Goal: Task Accomplishment & Management: Complete application form

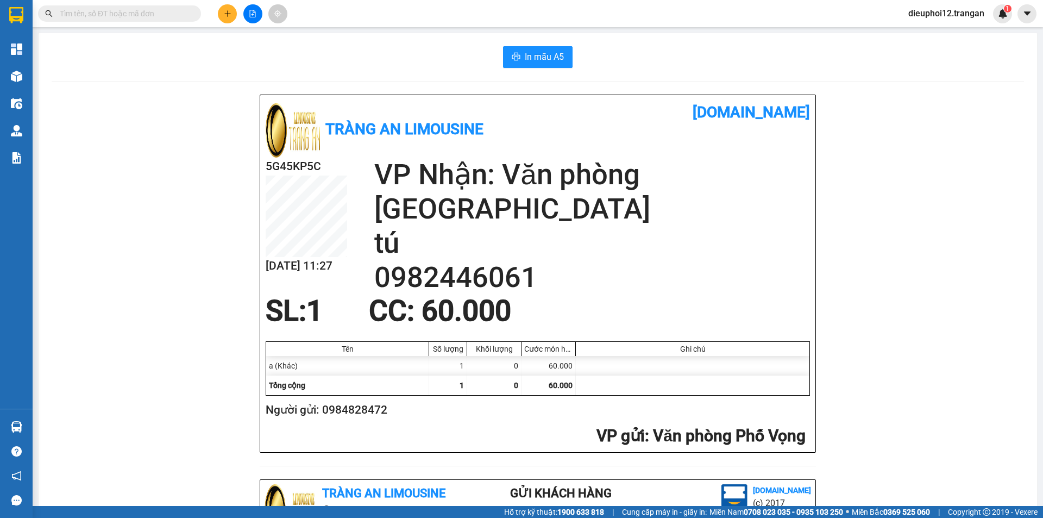
scroll to position [317, 0]
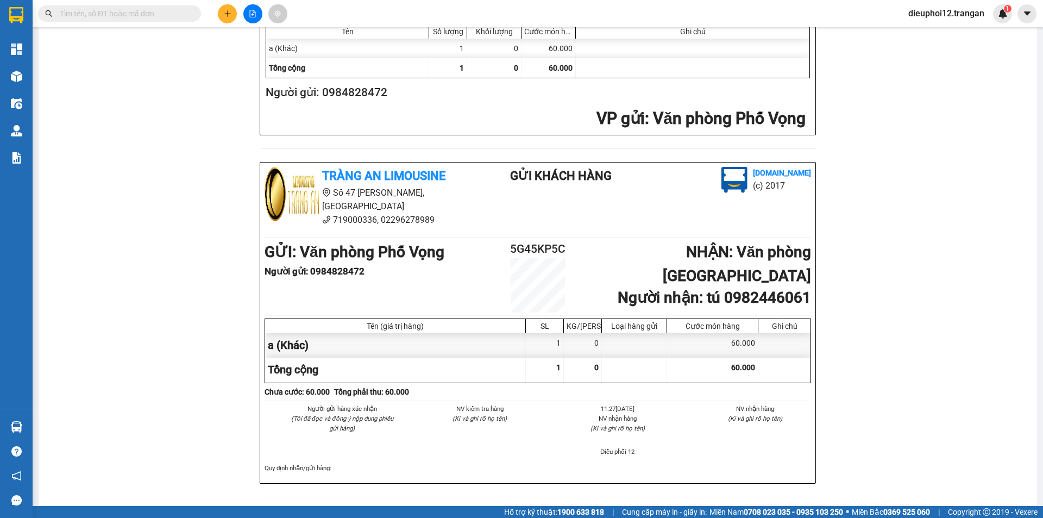
click at [216, 17] on div at bounding box center [253, 13] width 82 height 19
click at [217, 18] on div at bounding box center [253, 13] width 82 height 19
click at [221, 16] on button at bounding box center [227, 13] width 19 height 19
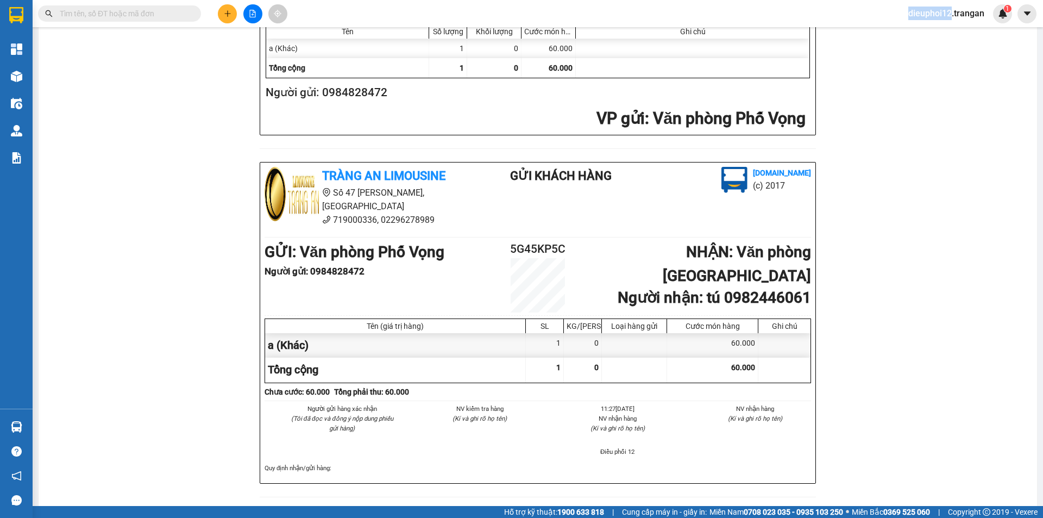
click at [221, 16] on button at bounding box center [227, 13] width 19 height 19
click at [231, 14] on icon "plus" at bounding box center [228, 14] width 8 height 8
click at [218, 11] on button at bounding box center [227, 13] width 19 height 19
click at [256, 37] on div "Tạo đơn hàng" at bounding box center [270, 41] width 47 height 12
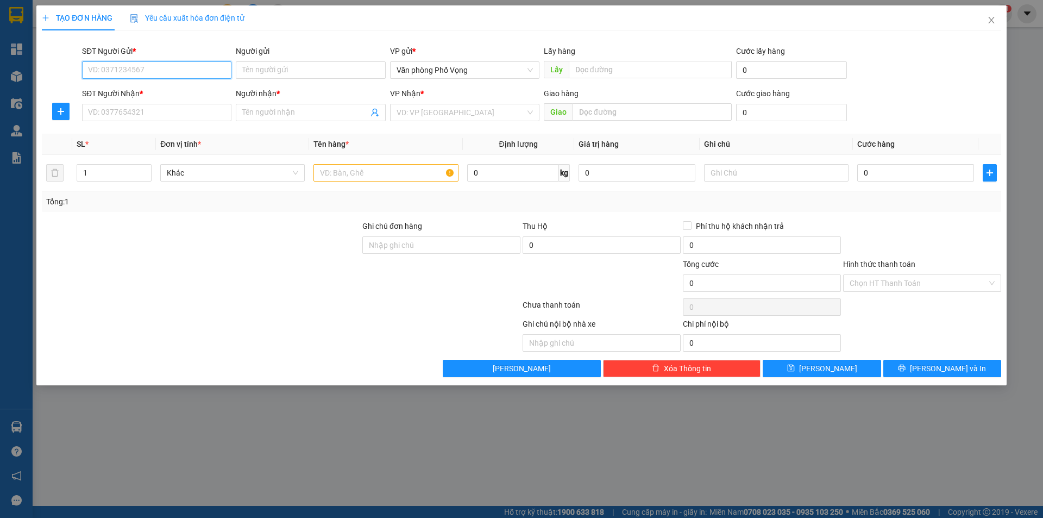
click at [148, 72] on input "SĐT Người Gửi *" at bounding box center [156, 69] width 149 height 17
drag, startPoint x: 145, startPoint y: 69, endPoint x: 242, endPoint y: 66, distance: 97.3
click at [145, 69] on input "SĐT Người Gửi *" at bounding box center [156, 69] width 149 height 17
click at [143, 71] on input "SĐT Người Gửi *" at bounding box center [156, 69] width 149 height 17
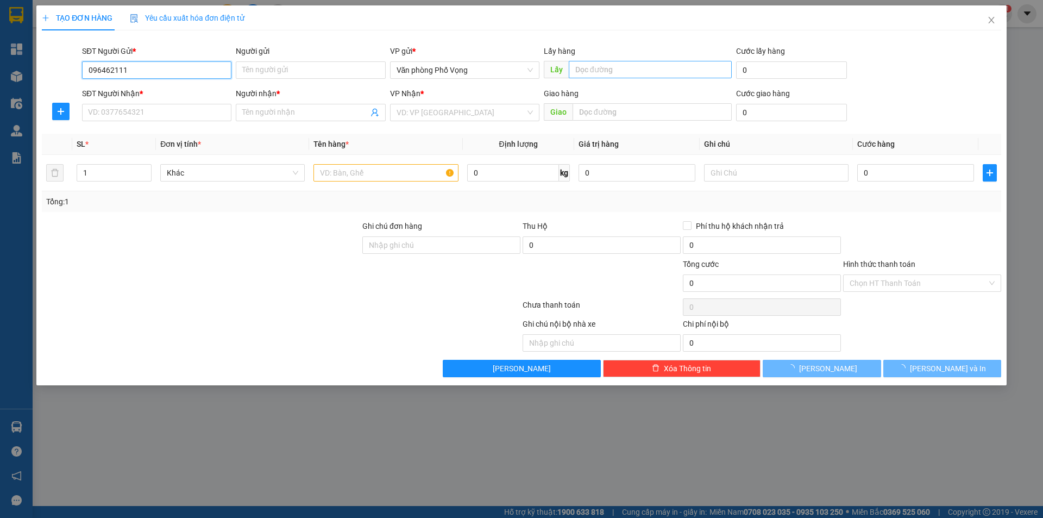
type input "0964621112"
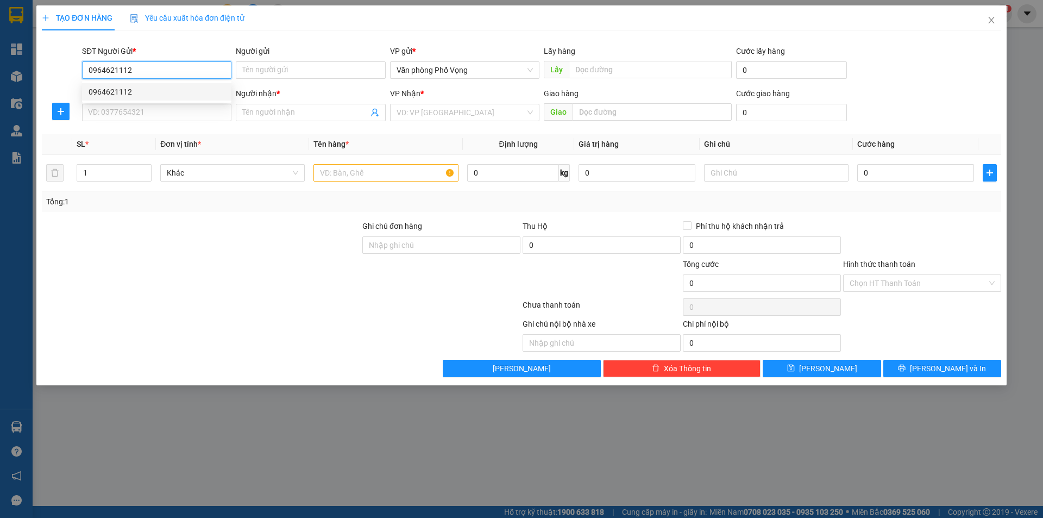
click at [122, 94] on div "0964621112" at bounding box center [157, 92] width 136 height 12
type input "0972036241"
type input "thành"
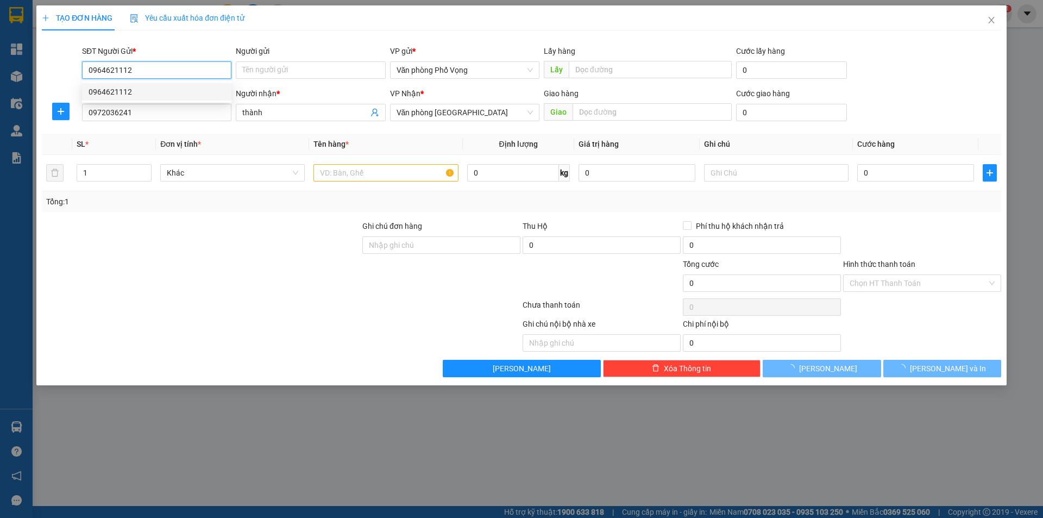
type input "30.000"
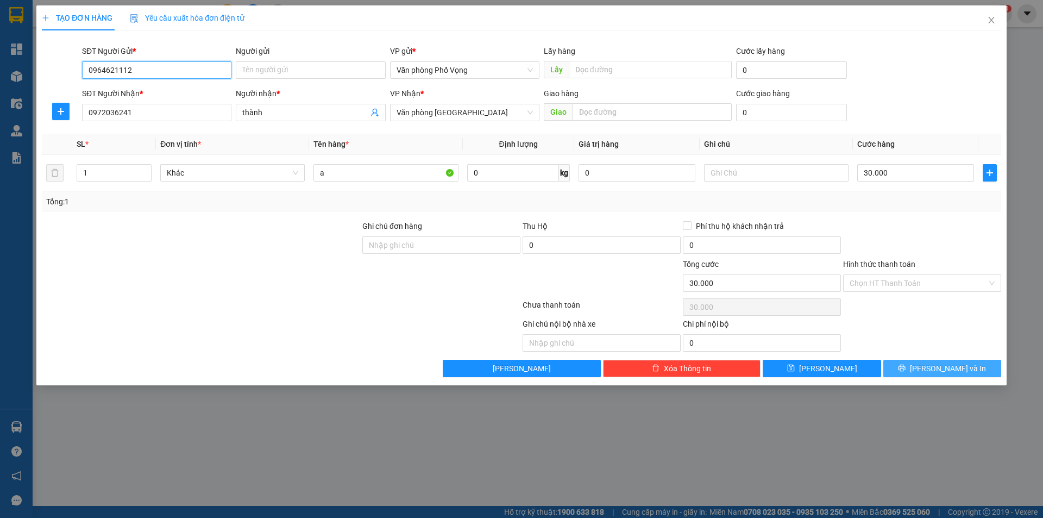
type input "0964621112"
click at [969, 372] on button "[PERSON_NAME] và In" at bounding box center [942, 368] width 118 height 17
